Goal: Find specific page/section: Find specific page/section

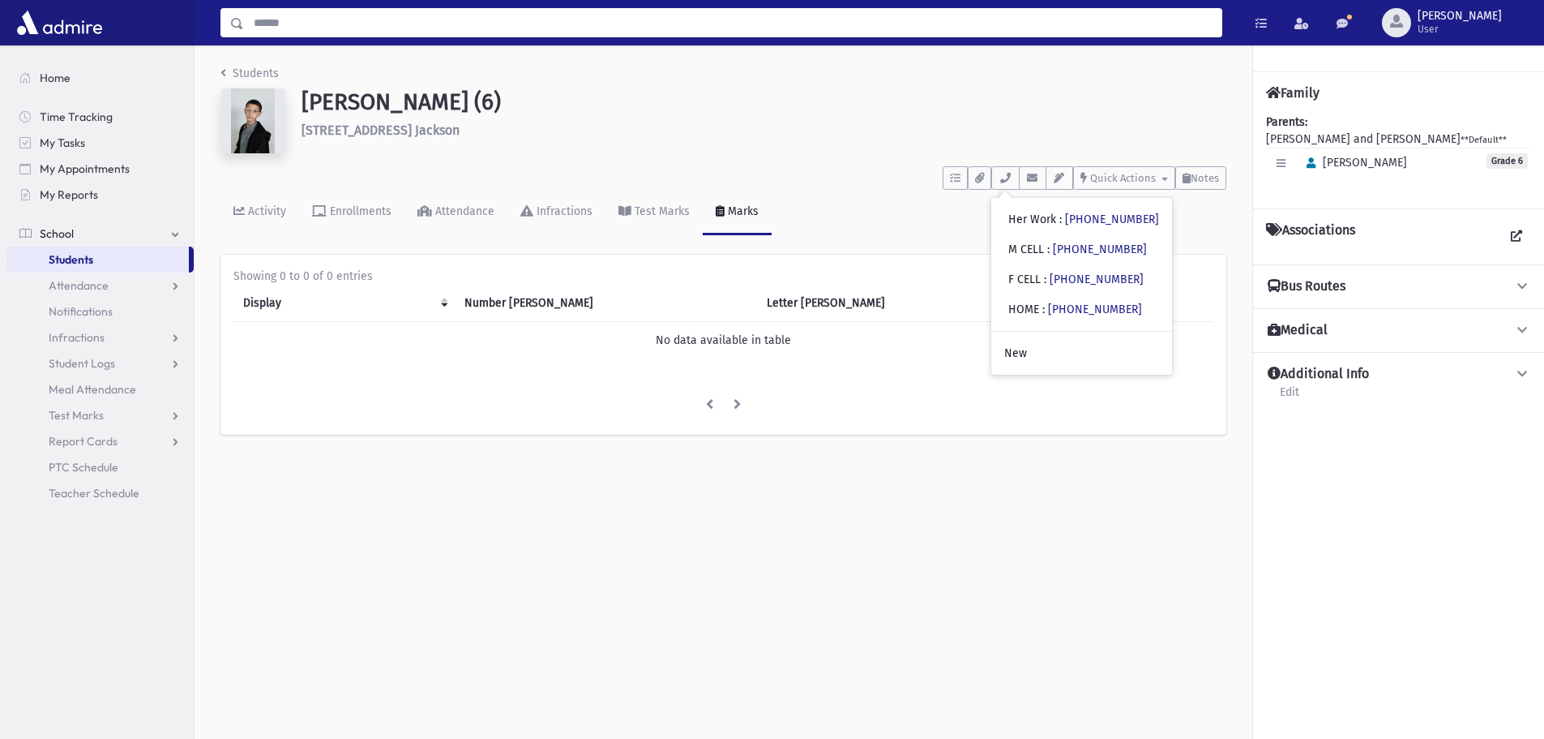
click at [539, 32] on input "Search" at bounding box center [733, 22] width 978 height 29
type input "****"
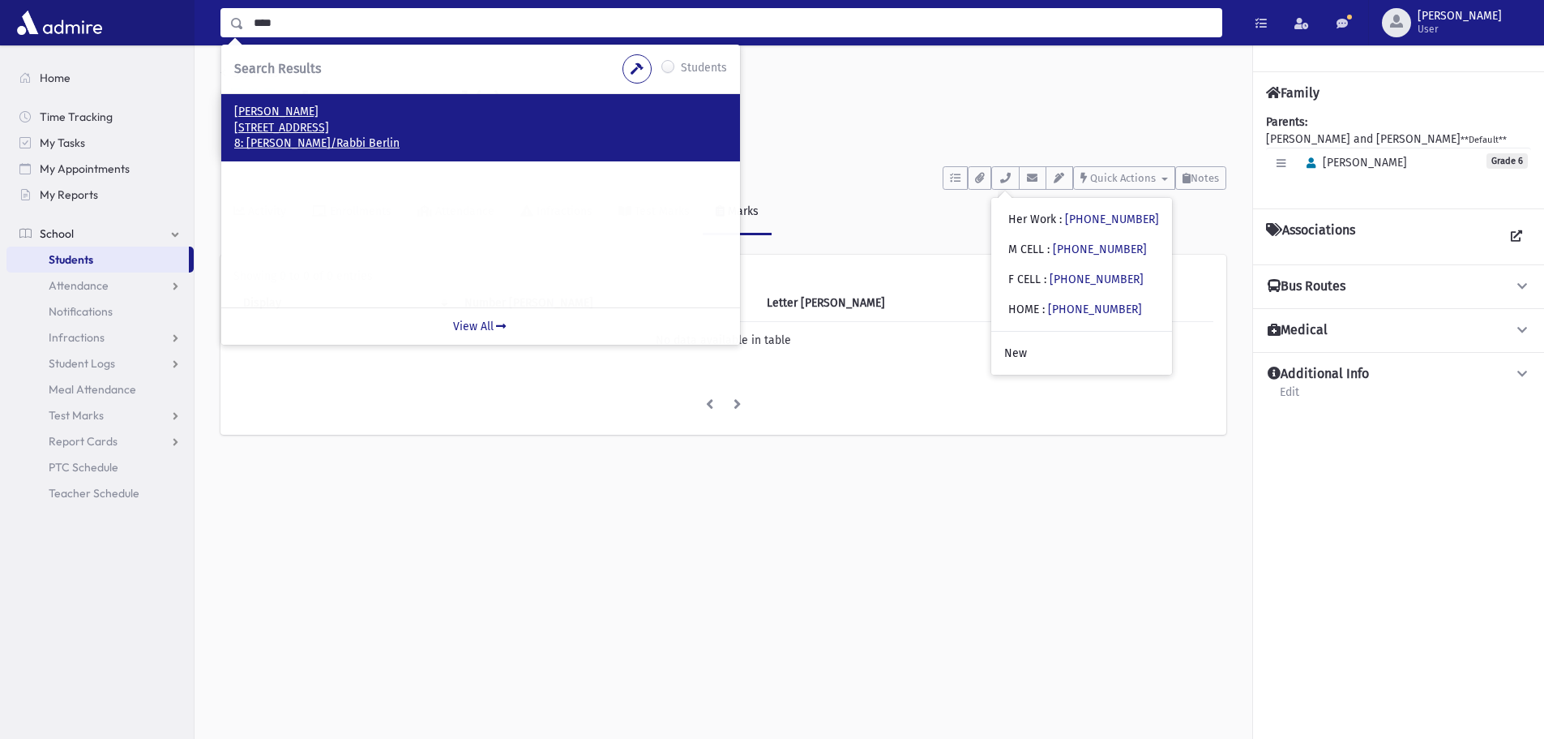
click at [335, 138] on p "8: Rabbi Greenberger/Rabbi Berlin" at bounding box center [480, 143] width 493 height 16
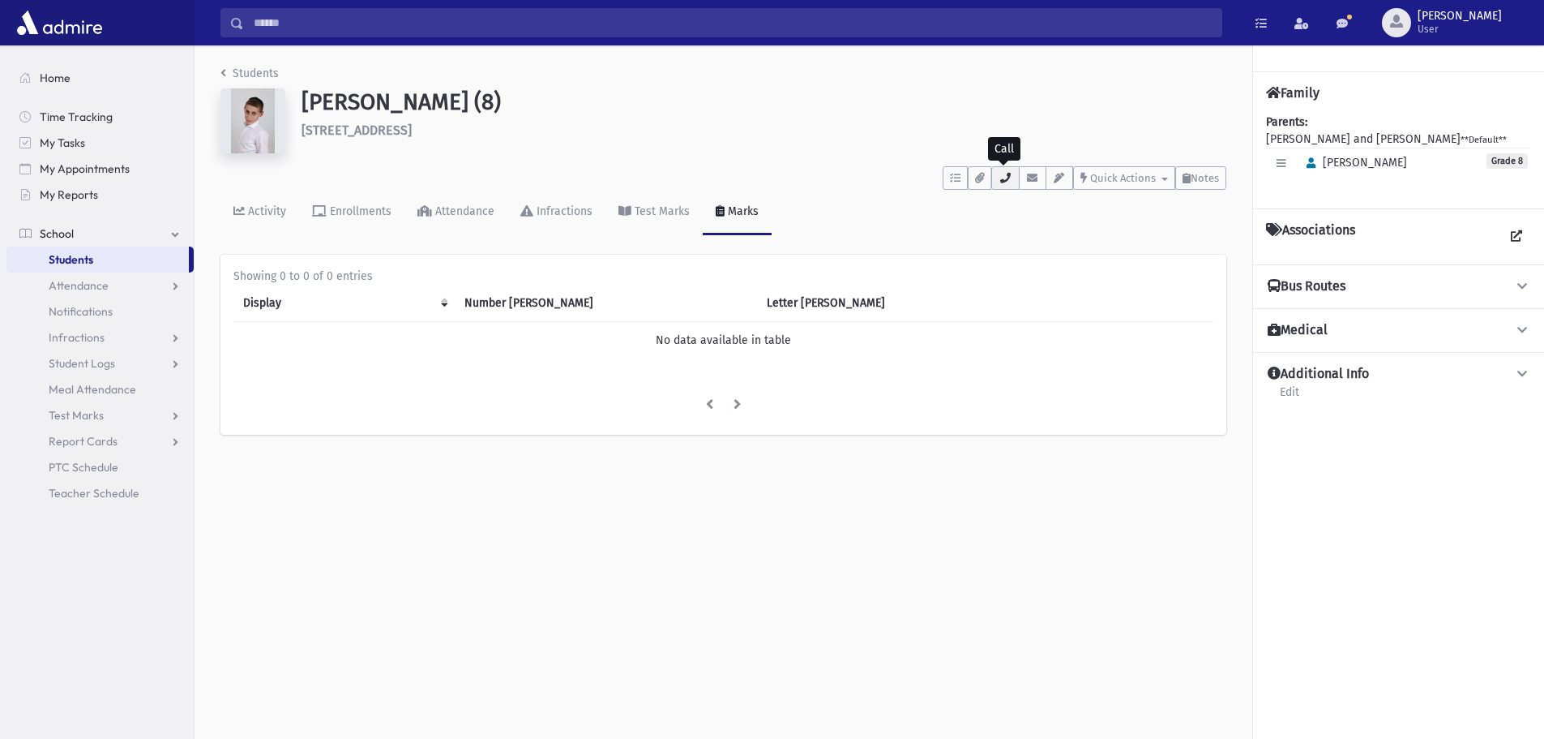
click at [1004, 182] on icon "button" at bounding box center [1005, 178] width 13 height 11
